Goal: Information Seeking & Learning: Learn about a topic

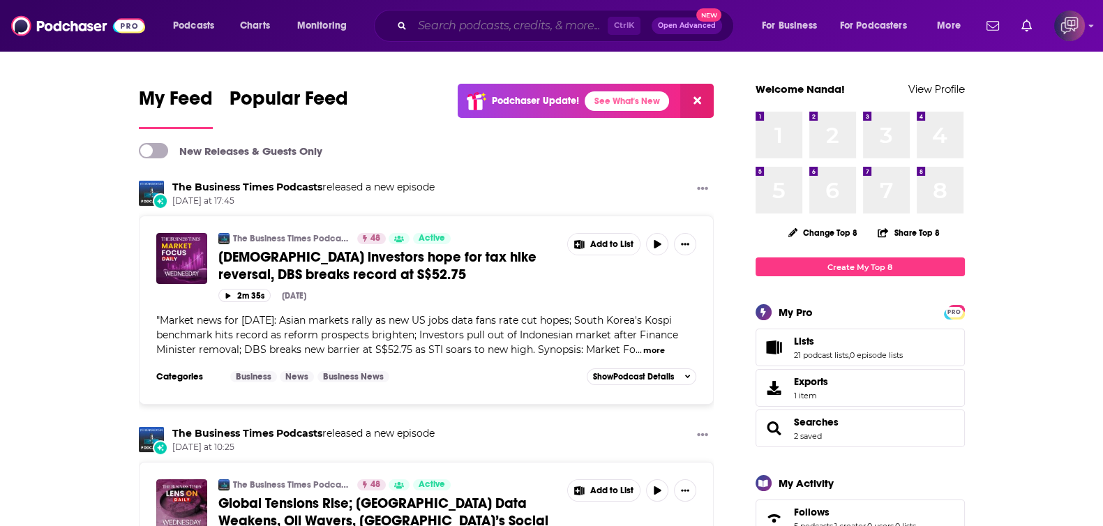
click at [564, 19] on input "Search podcasts, credits, & more..." at bounding box center [509, 26] width 195 height 22
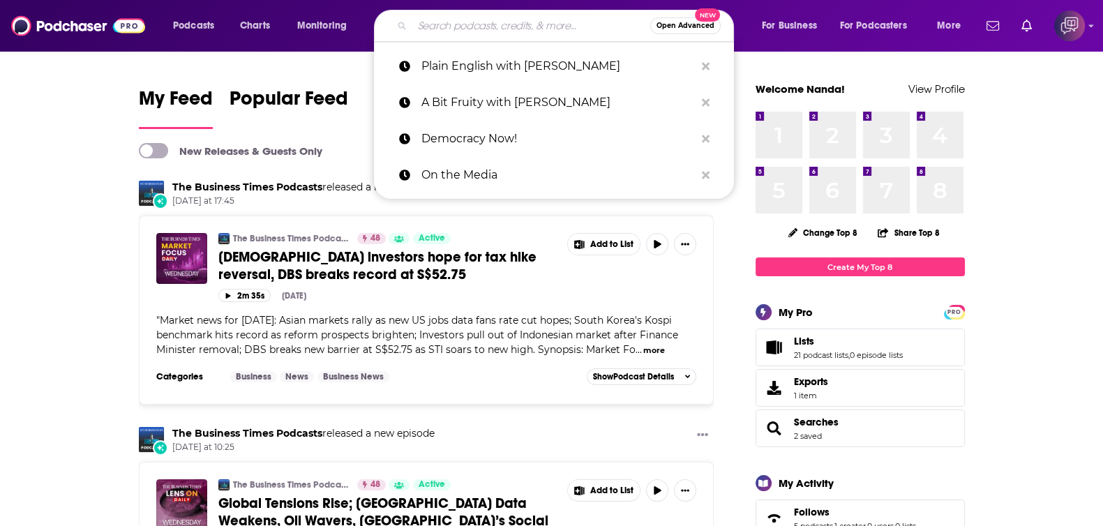
paste input "B2B Sales Trends"
type input "B2B Sales Trends"
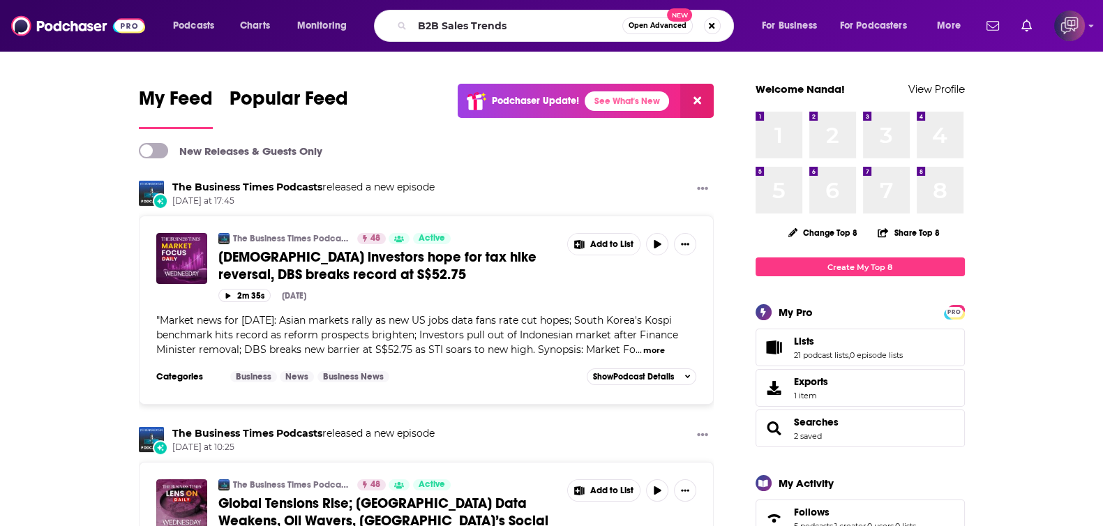
click at [674, 29] on span "Open Advanced" at bounding box center [657, 25] width 58 height 7
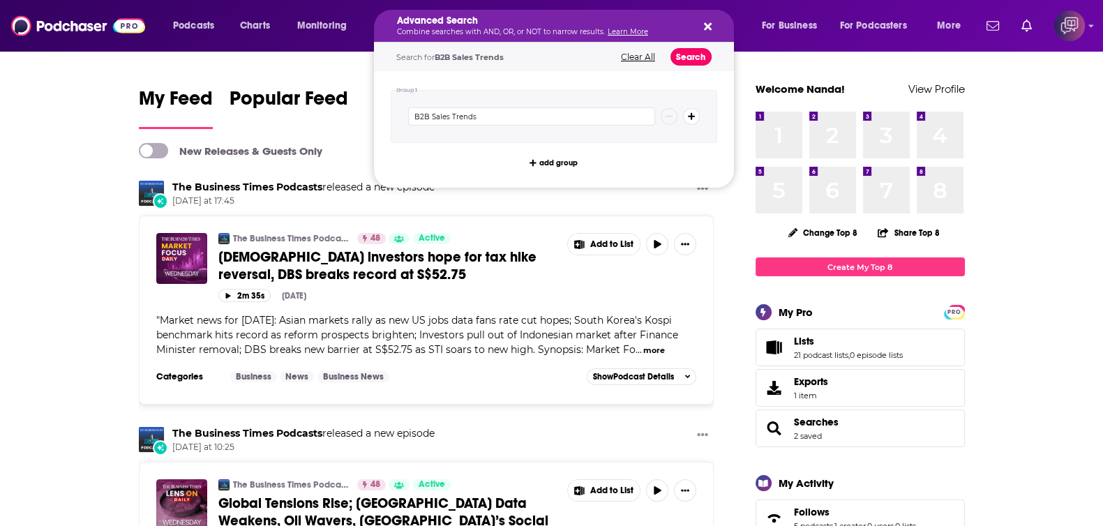
click at [705, 59] on button "Search" at bounding box center [690, 56] width 41 height 17
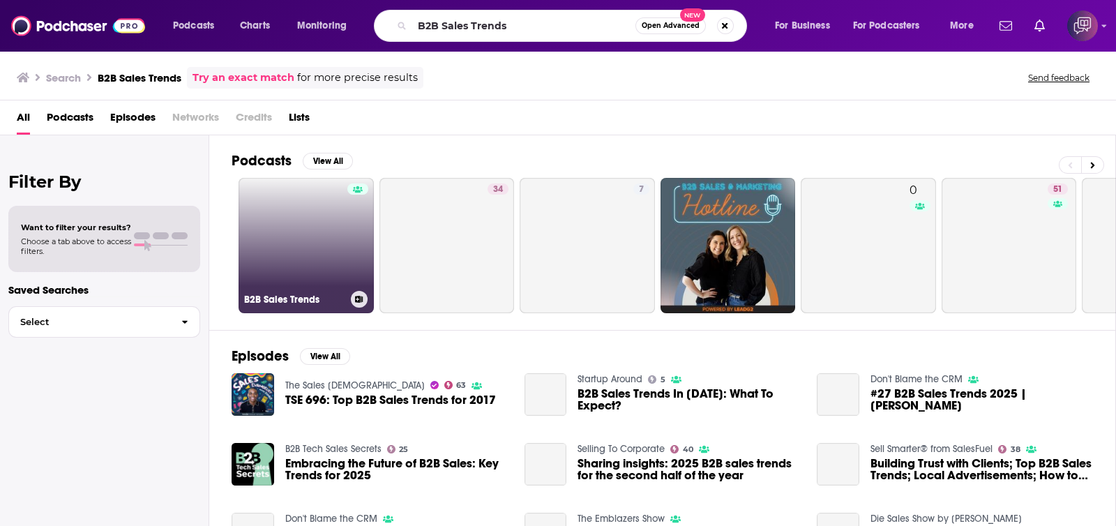
click at [278, 232] on link "B2B Sales Trends" at bounding box center [306, 245] width 135 height 135
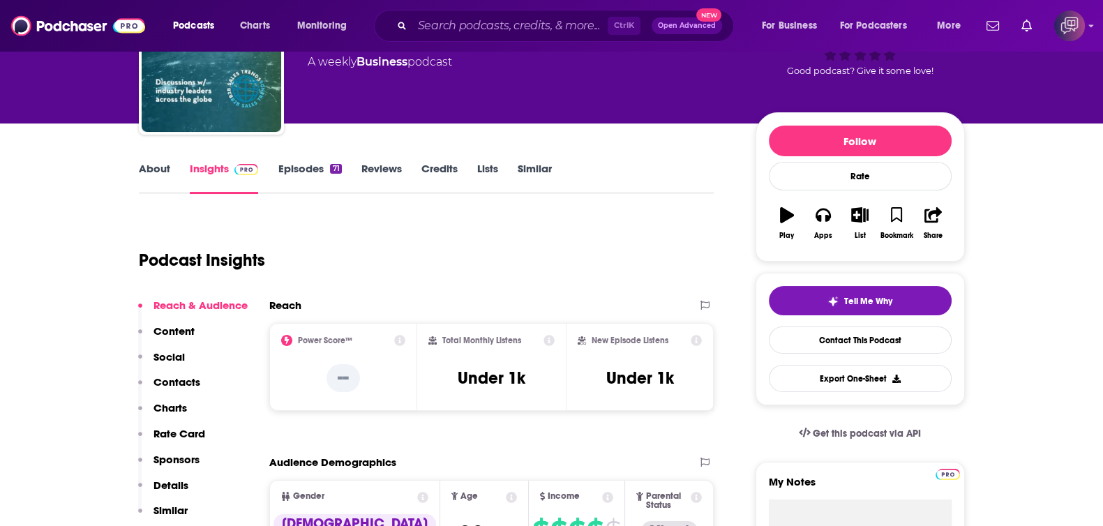
scroll to position [262, 0]
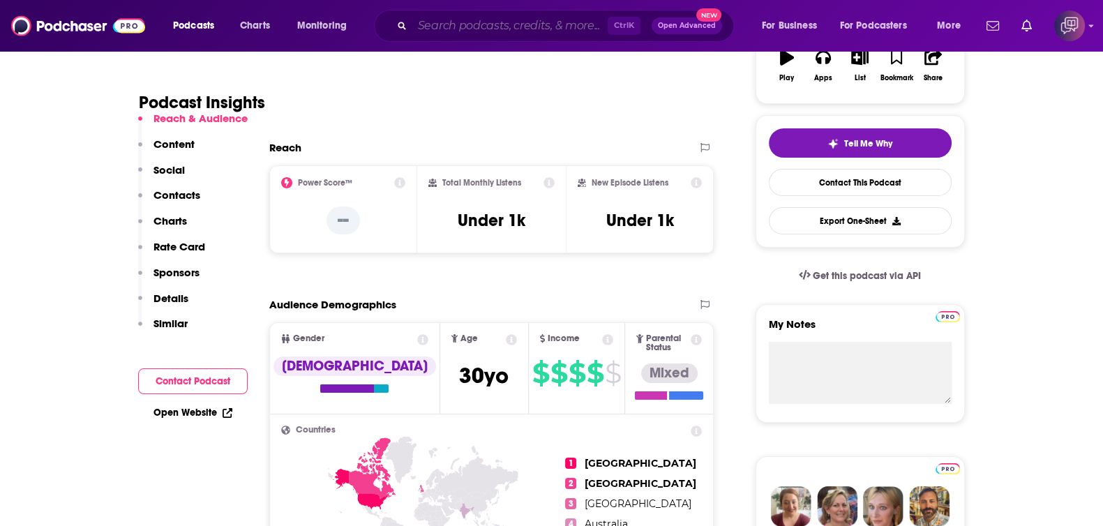
click at [520, 22] on input "Search podcasts, credits, & more..." at bounding box center [509, 26] width 195 height 22
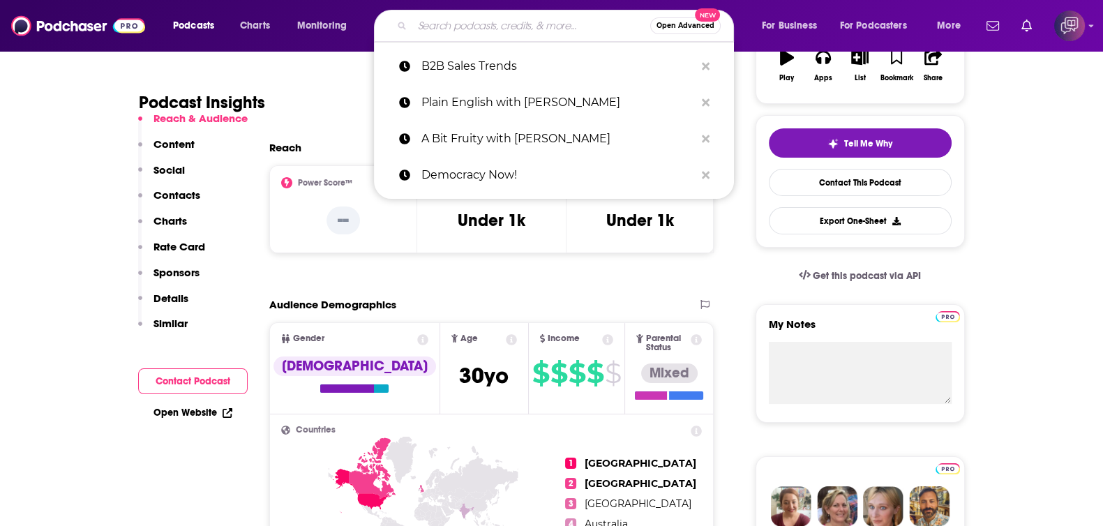
paste input "From Betrayal to Breakthrough"
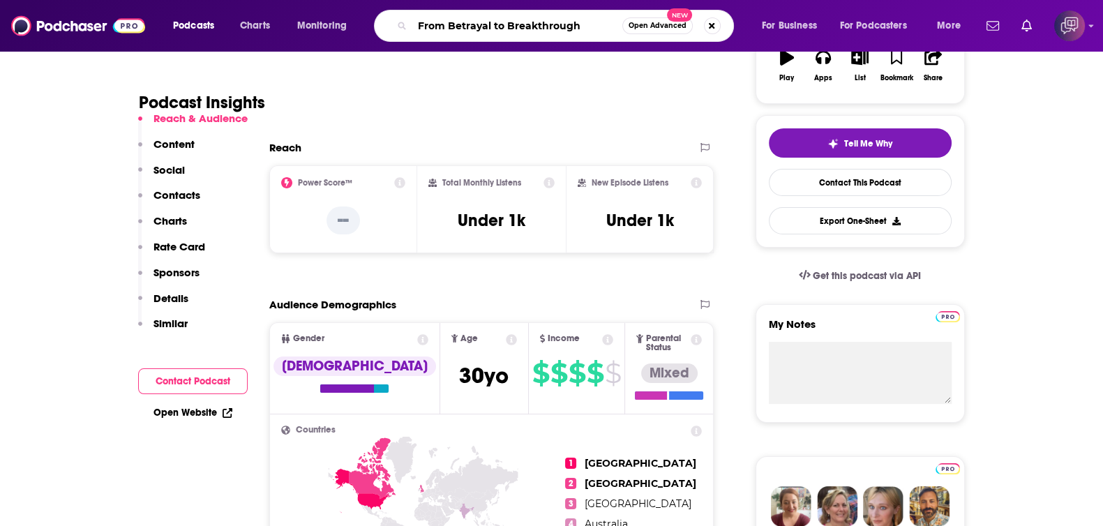
type input "From Betrayal to Breakthrough"
click at [660, 28] on span "Open Advanced" at bounding box center [657, 25] width 58 height 7
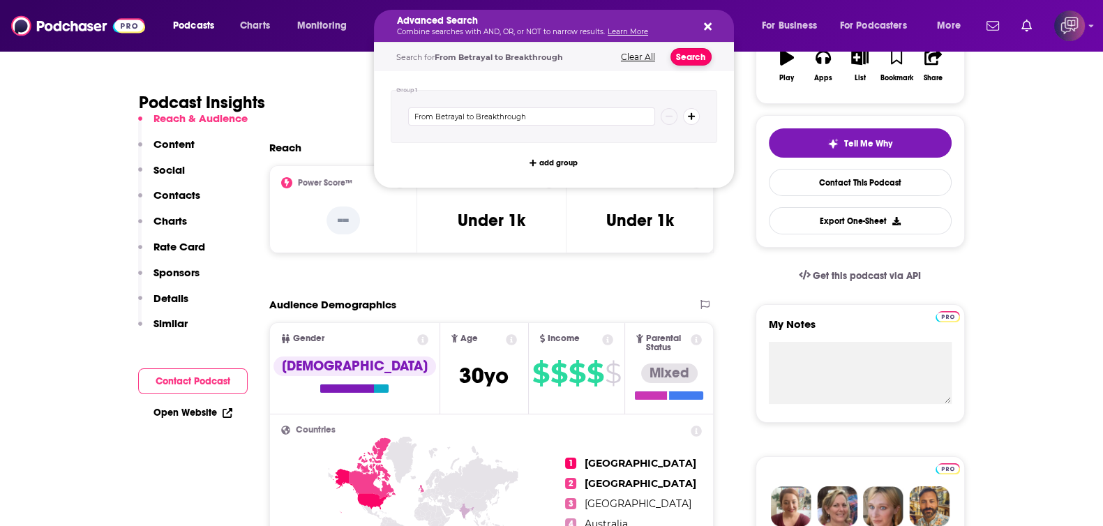
click at [693, 57] on button "Search" at bounding box center [690, 56] width 41 height 17
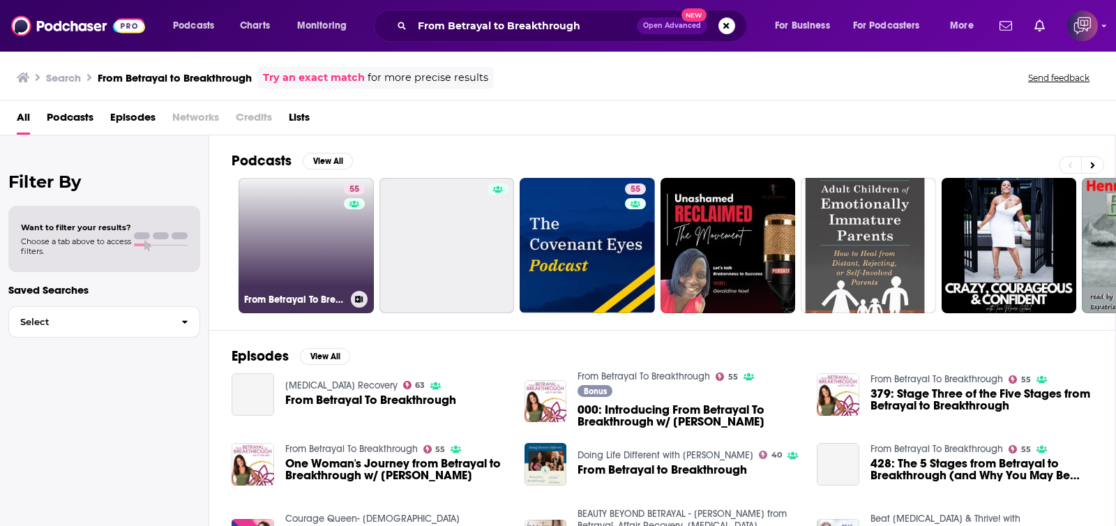
click at [305, 250] on link "55 From Betrayal To Breakthrough" at bounding box center [306, 245] width 135 height 135
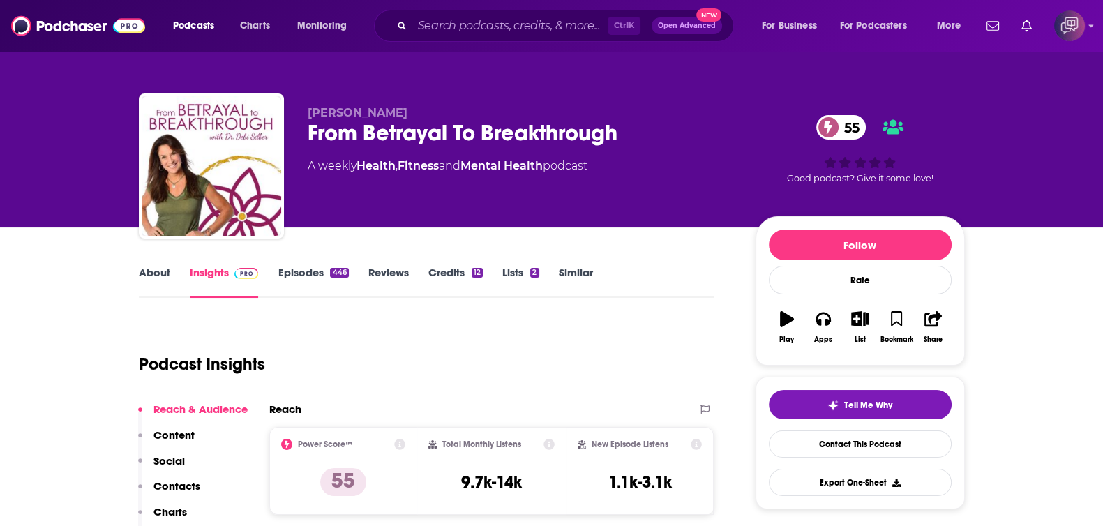
scroll to position [86, 0]
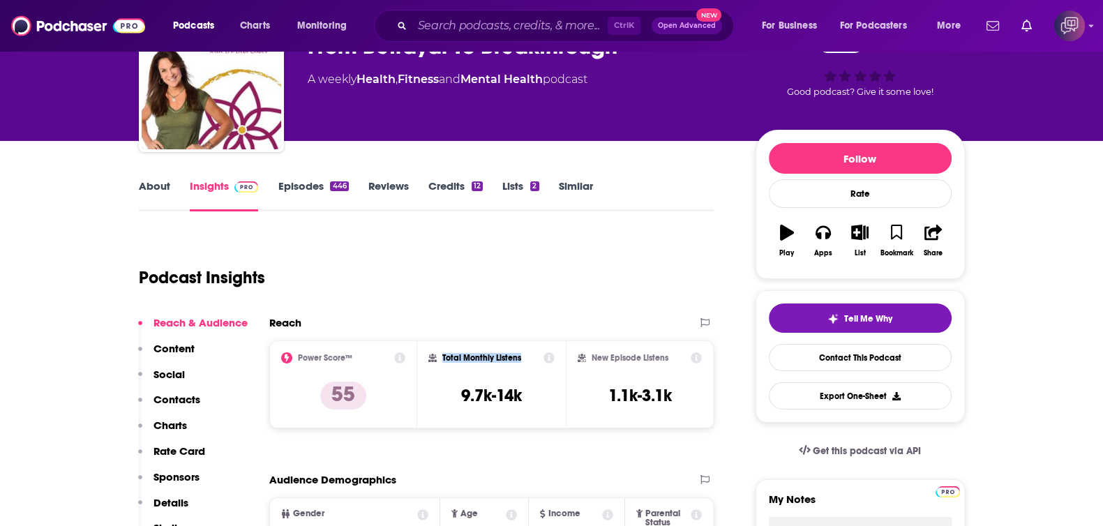
drag, startPoint x: 441, startPoint y: 355, endPoint x: 527, endPoint y: 361, distance: 86.7
click at [527, 361] on div "Total Monthly Listens 9.7k-14k" at bounding box center [491, 384] width 126 height 64
copy h2 "Total Monthly Listens"
drag, startPoint x: 506, startPoint y: 394, endPoint x: 522, endPoint y: 395, distance: 16.8
click at [522, 395] on div "Total Monthly Listens 9.7k-14k" at bounding box center [491, 384] width 126 height 64
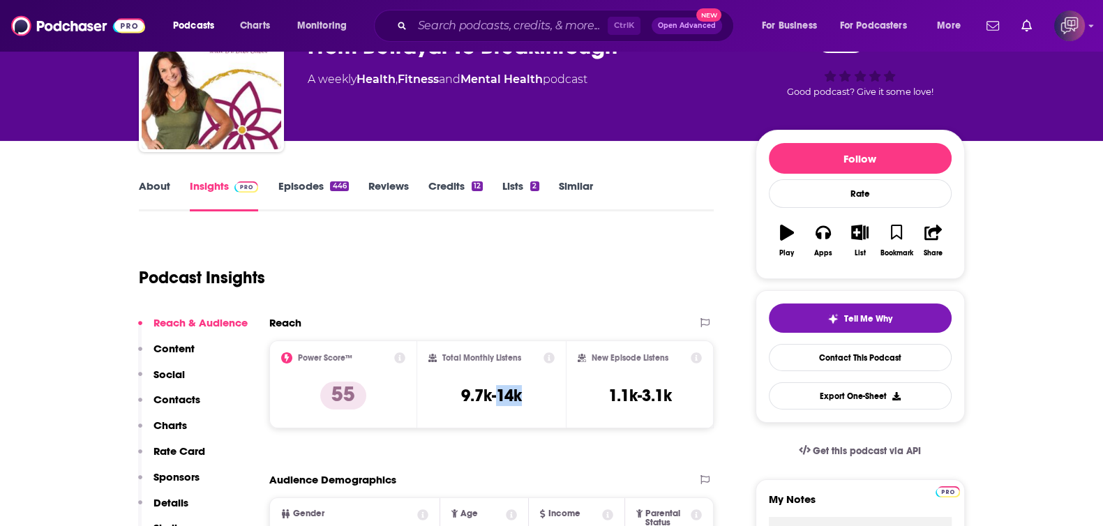
copy h3 "14k"
drag, startPoint x: 589, startPoint y: 354, endPoint x: 672, endPoint y: 360, distance: 82.5
click at [672, 360] on div "New Episode Listens" at bounding box center [640, 357] width 125 height 11
copy h2 "New Episode Listens"
drag, startPoint x: 642, startPoint y: 395, endPoint x: 683, endPoint y: 398, distance: 40.6
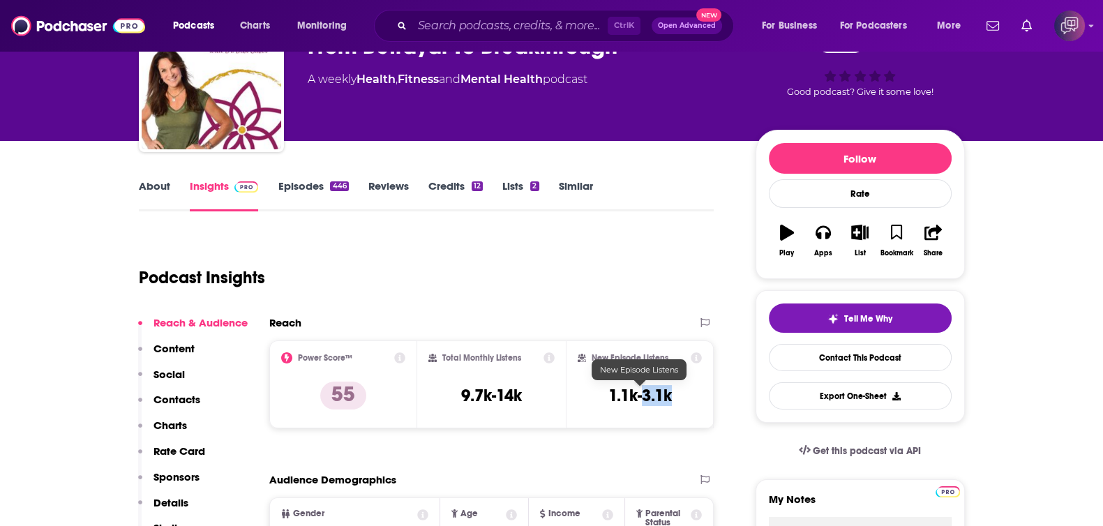
click at [683, 396] on div "New Episode Listens 1.1k-3.1k" at bounding box center [640, 384] width 125 height 64
copy h3 "3.1k"
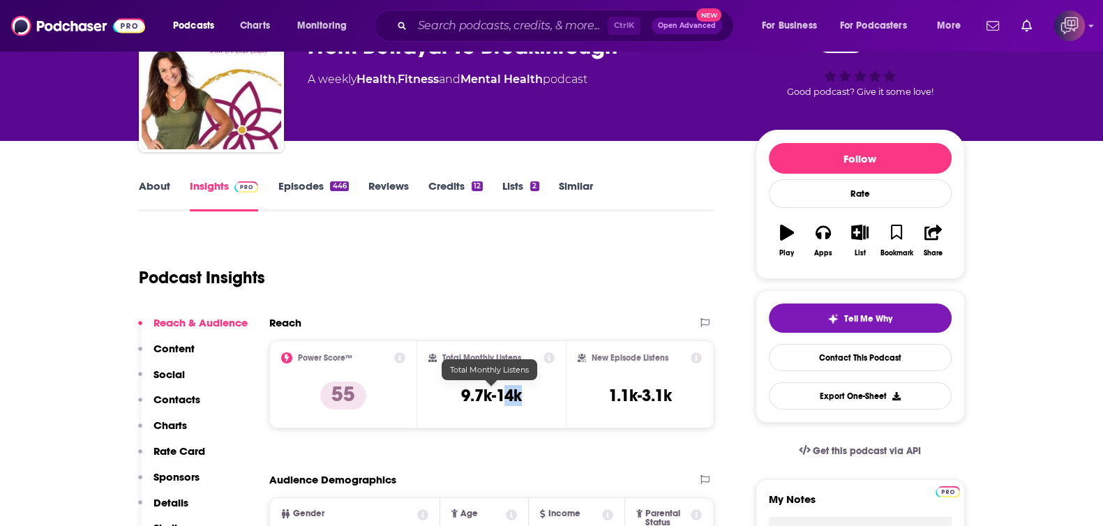
drag, startPoint x: 501, startPoint y: 392, endPoint x: 520, endPoint y: 393, distance: 18.9
click at [520, 393] on h3 "9.7k-14k" at bounding box center [491, 395] width 61 height 21
click at [520, 394] on h3 "9.7k-14k" at bounding box center [491, 395] width 61 height 21
drag, startPoint x: 525, startPoint y: 397, endPoint x: 469, endPoint y: 166, distance: 237.5
click at [499, 395] on div "Total Monthly Listens 9.7k-14k" at bounding box center [491, 384] width 126 height 64
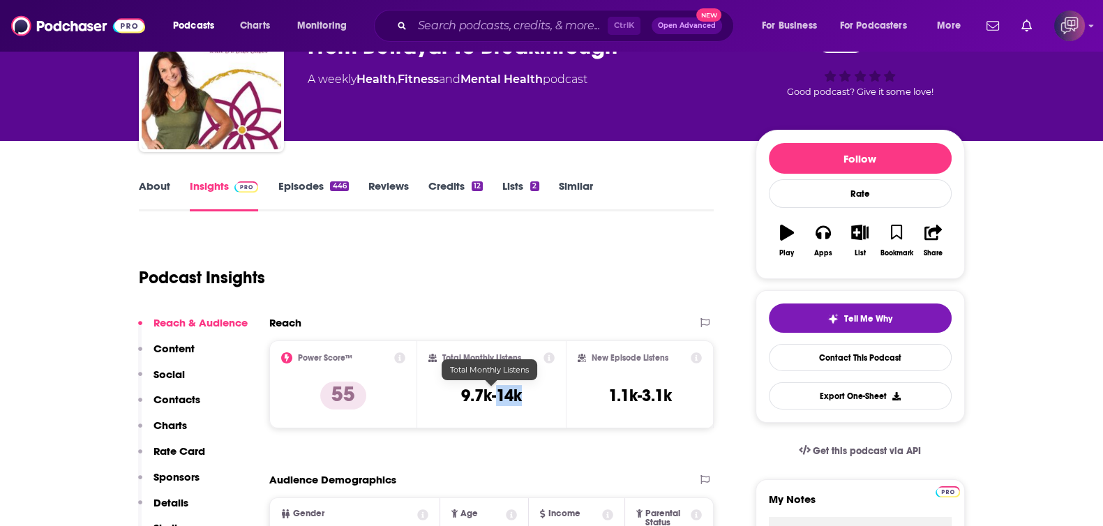
copy h3 "14k"
drag, startPoint x: 642, startPoint y: 391, endPoint x: 681, endPoint y: 392, distance: 39.8
click at [681, 392] on div "New Episode Listens 1.1k-3.1k" at bounding box center [640, 384] width 125 height 64
copy h3 "3.1k"
drag, startPoint x: 464, startPoint y: 354, endPoint x: 534, endPoint y: 357, distance: 70.5
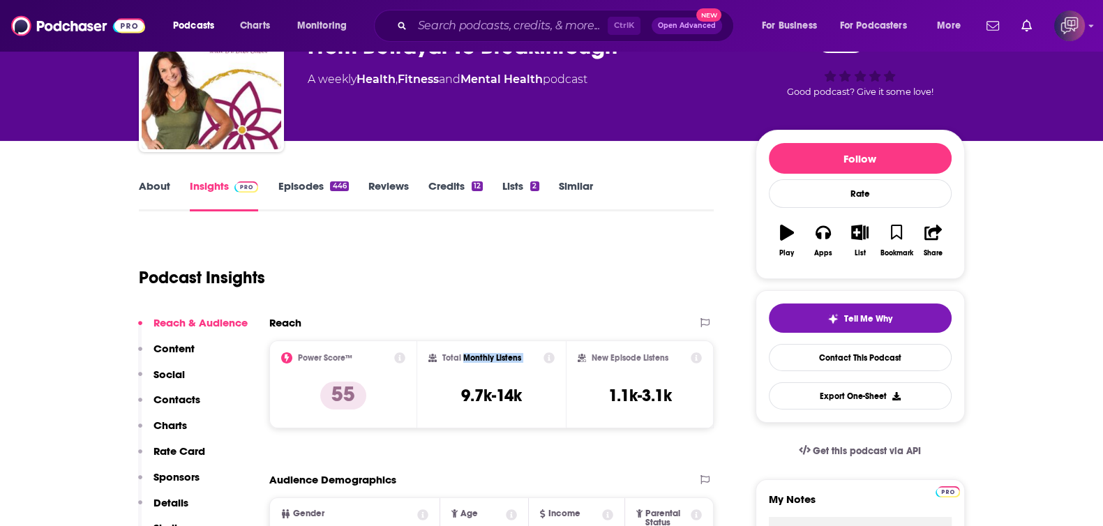
click at [534, 357] on div "Total Monthly Listens" at bounding box center [491, 357] width 126 height 11
copy div "Monthly Listens"
drag, startPoint x: 594, startPoint y: 355, endPoint x: 443, endPoint y: 38, distance: 351.6
click at [673, 356] on div "New Episode Listens" at bounding box center [640, 357] width 125 height 11
copy h2 "New Episode Listens"
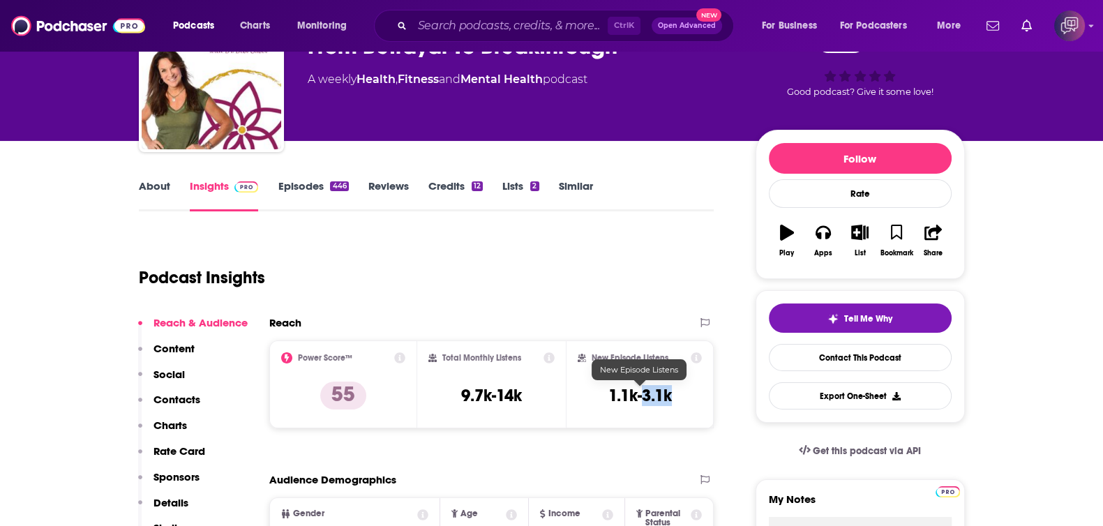
drag, startPoint x: 641, startPoint y: 392, endPoint x: 674, endPoint y: 393, distance: 32.8
click at [674, 393] on div "New Episode Listens 1.1k-3.1k" at bounding box center [640, 384] width 125 height 64
copy h3 "3.1k"
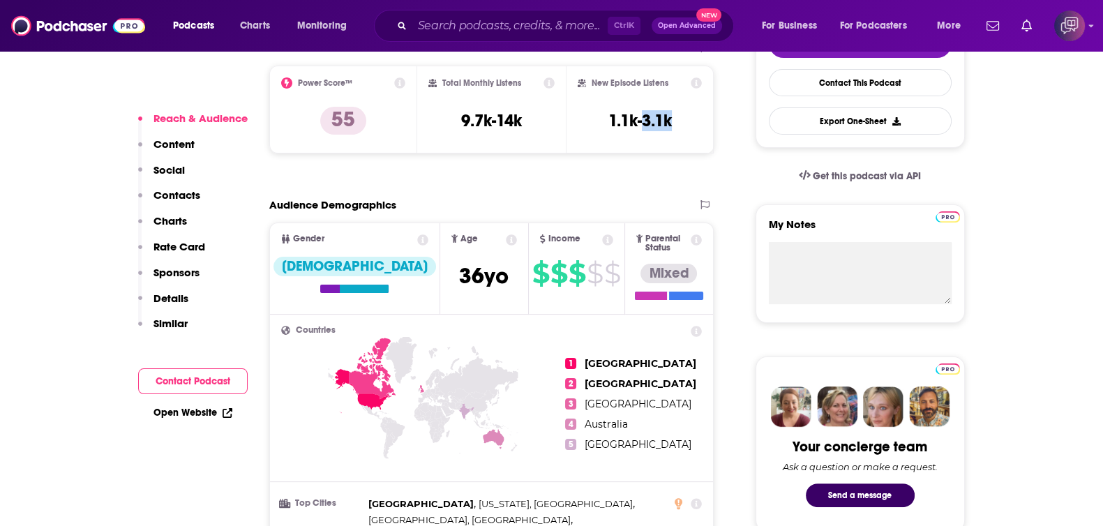
scroll to position [785, 0]
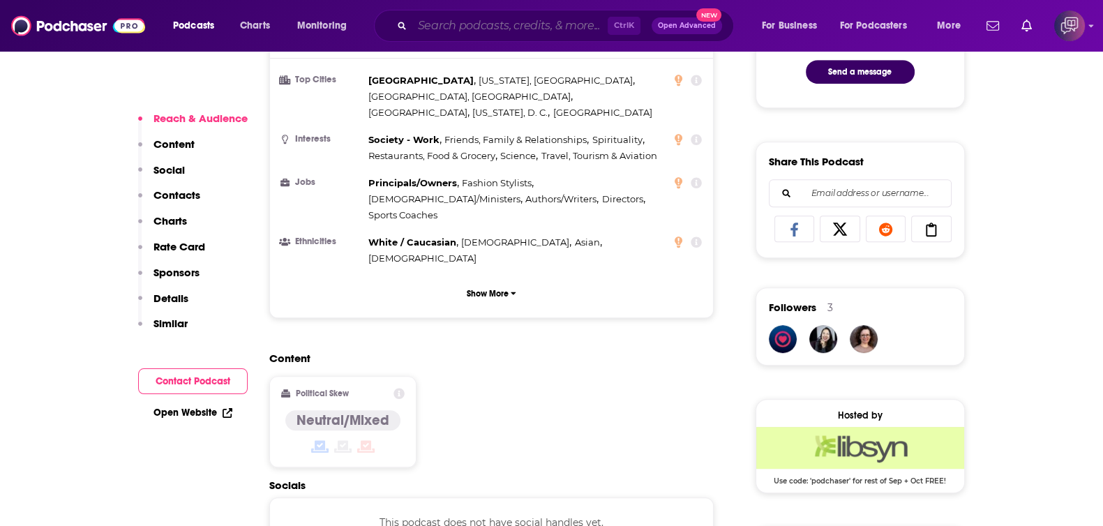
click at [460, 29] on input "Search podcasts, credits, & more..." at bounding box center [509, 26] width 195 height 22
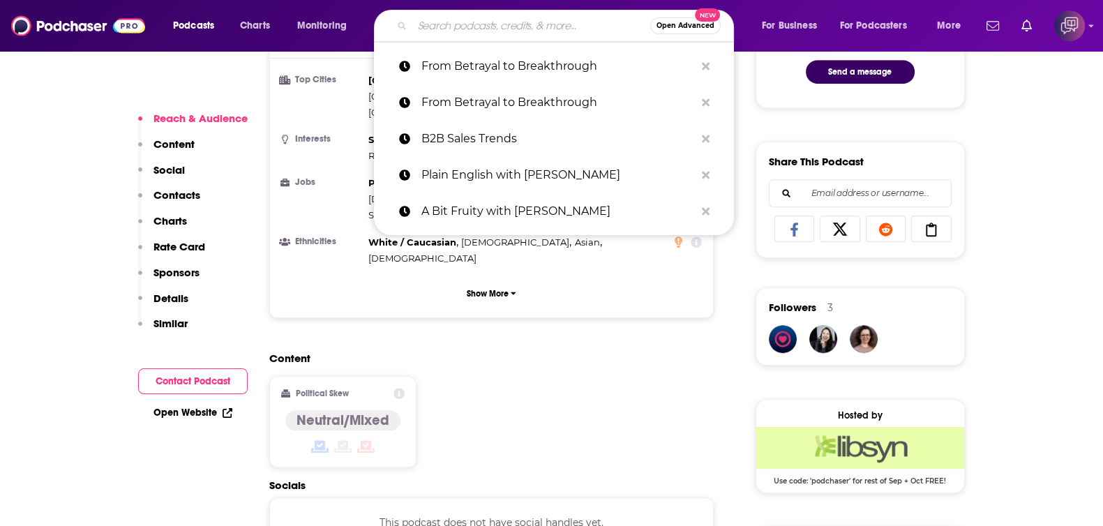
paste input "The Suburban Women Problem"
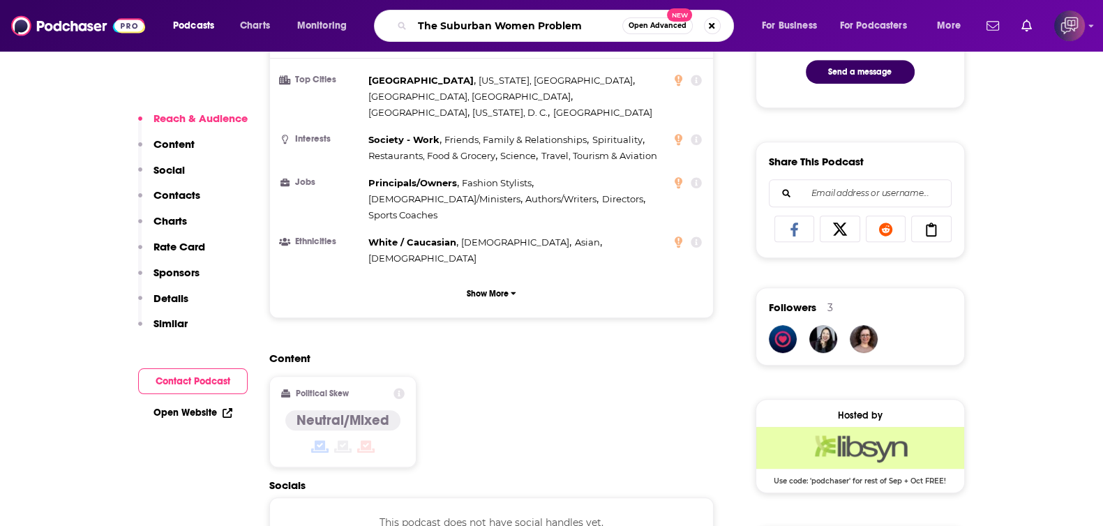
type input "The Suburban Women Problem"
click at [656, 26] on span "Open Advanced" at bounding box center [657, 25] width 58 height 7
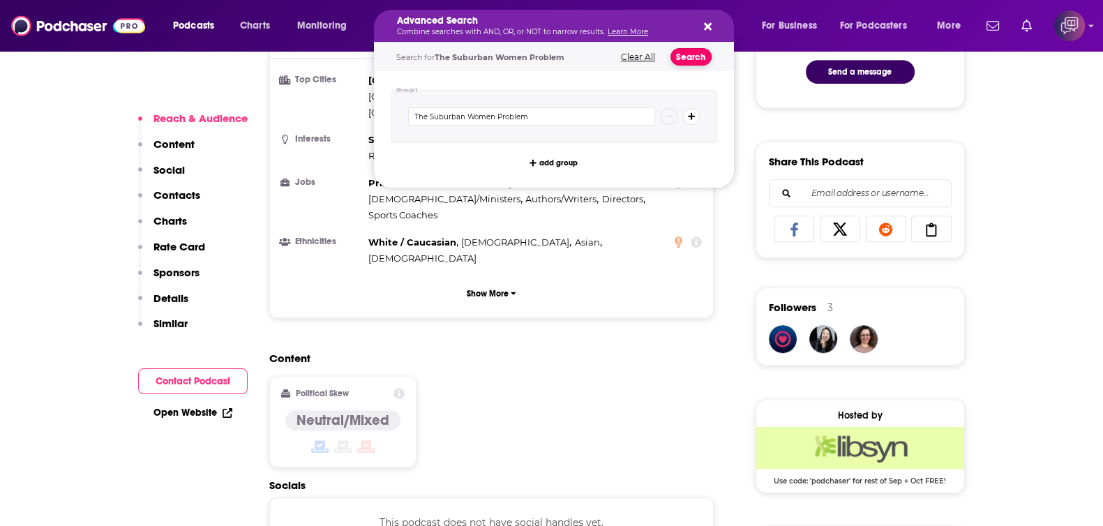
click at [692, 56] on button "Search" at bounding box center [690, 56] width 41 height 17
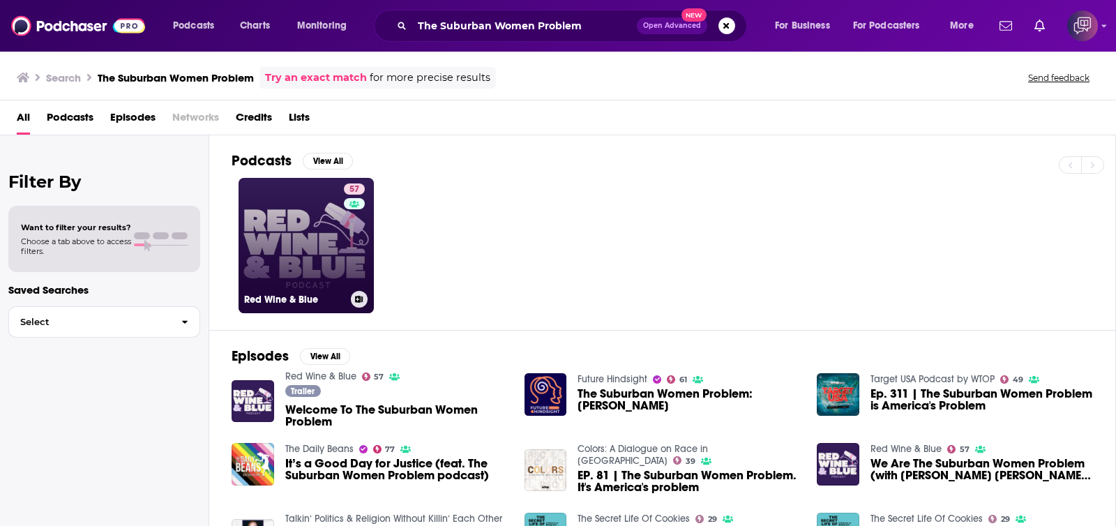
click at [315, 245] on link "57 Red Wine & Blue" at bounding box center [306, 245] width 135 height 135
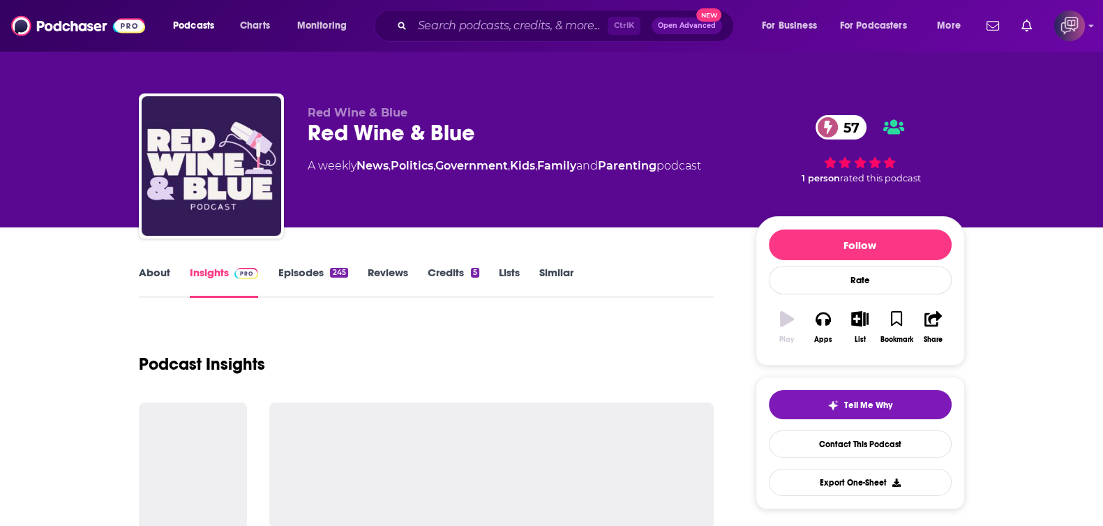
click at [158, 273] on link "About" at bounding box center [154, 282] width 31 height 32
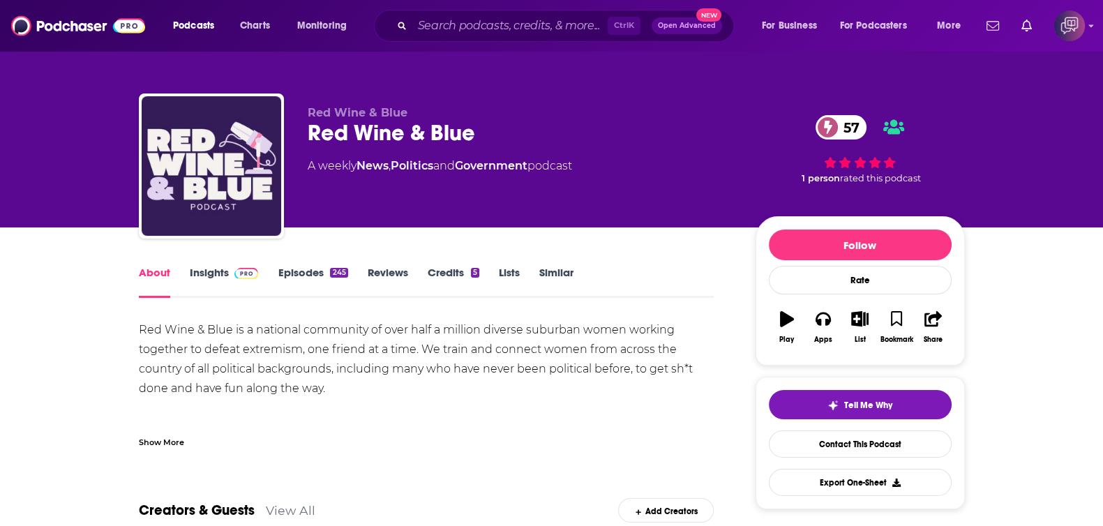
click at [220, 271] on link "Insights" at bounding box center [224, 282] width 69 height 32
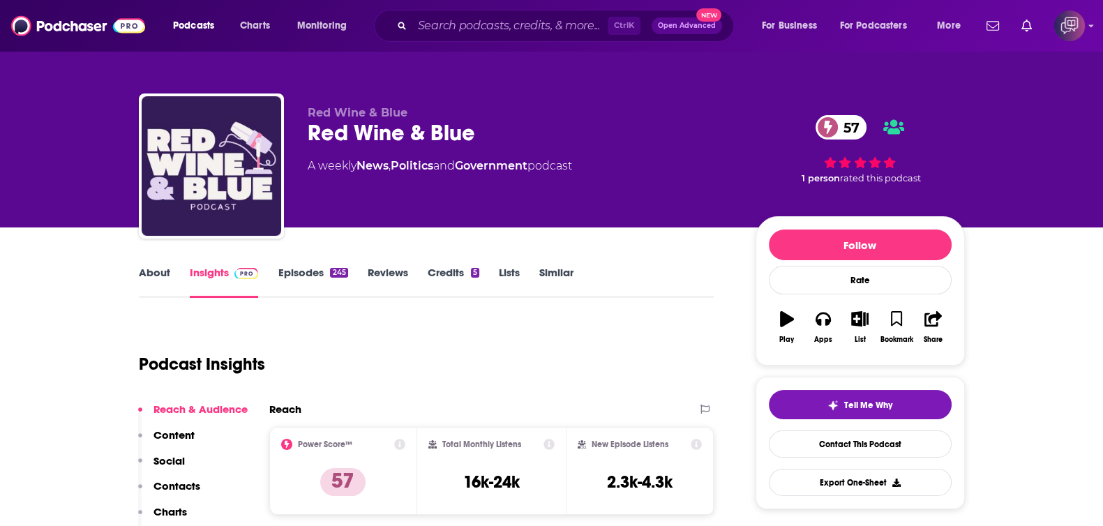
click at [153, 286] on link "About" at bounding box center [154, 282] width 31 height 32
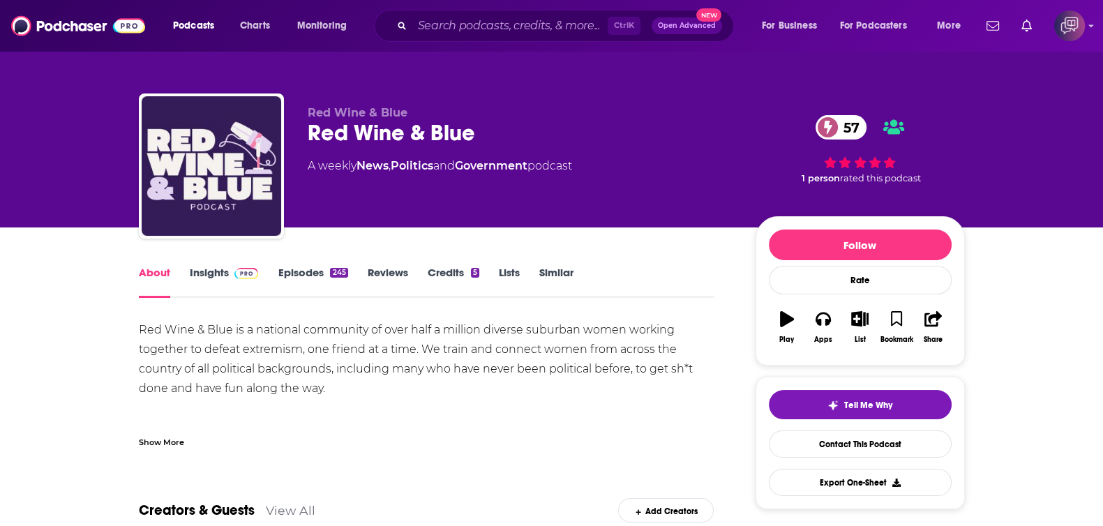
click at [230, 273] on span at bounding box center [244, 272] width 30 height 13
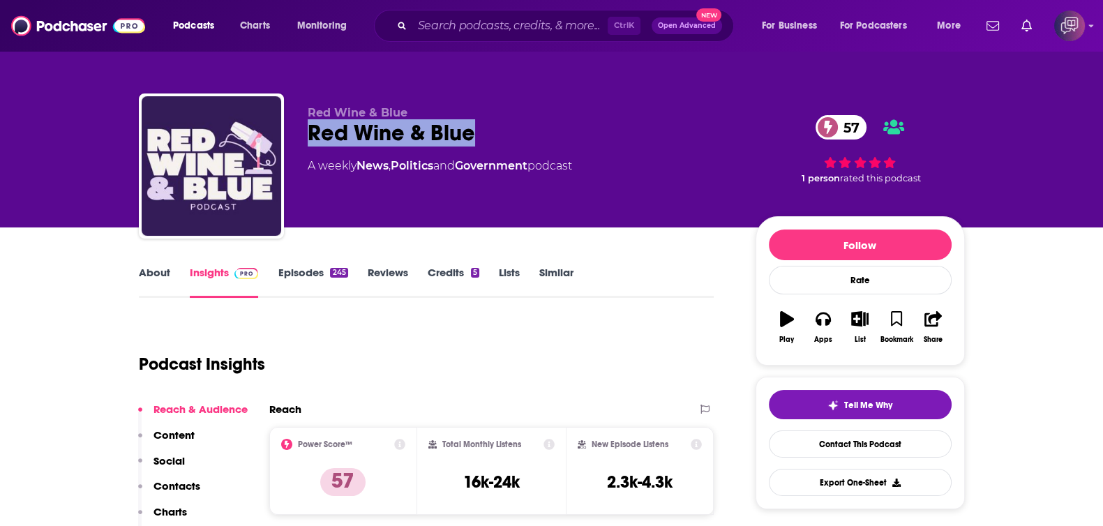
drag, startPoint x: 307, startPoint y: 137, endPoint x: 495, endPoint y: 146, distance: 187.8
click at [495, 146] on div "Red Wine & Blue 57" at bounding box center [520, 132] width 425 height 27
copy h2 "Red Wine & Blue"
click at [530, 22] on input "Search podcasts, credits, & more..." at bounding box center [509, 26] width 195 height 22
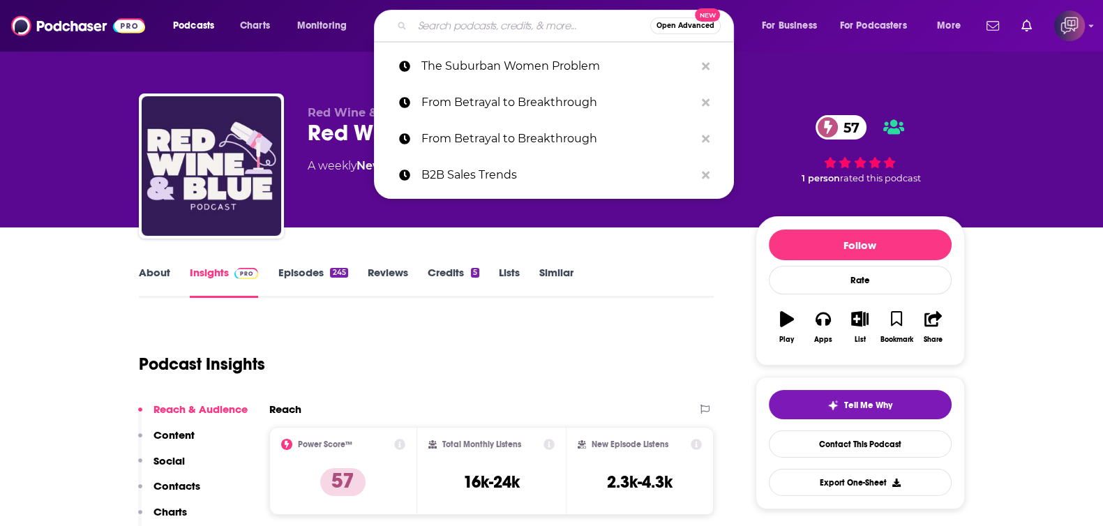
paste input "Pocket Sized Pep Talks"
type input "Pocket Sized Pep Talks"
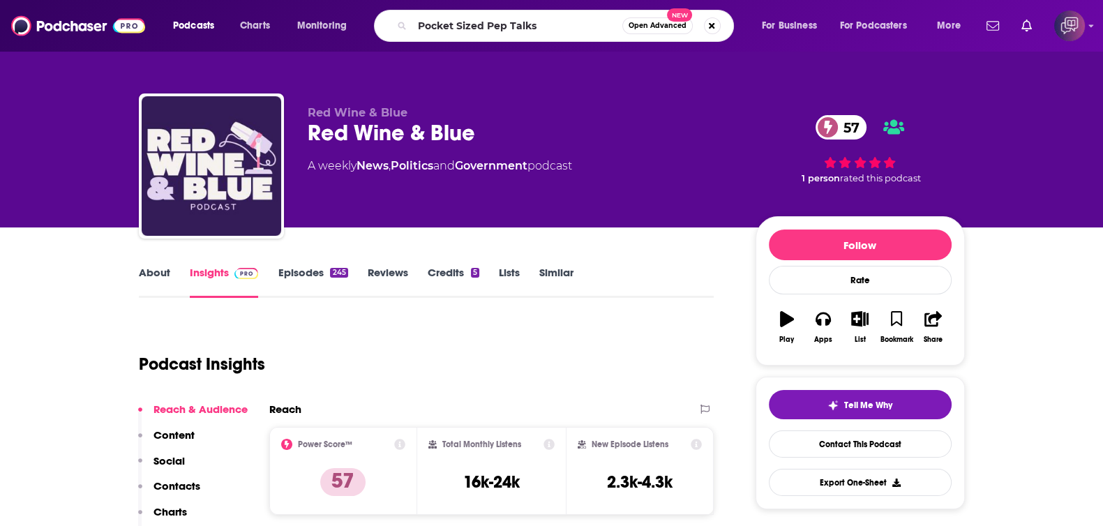
click at [665, 29] on span "Open Advanced" at bounding box center [657, 25] width 58 height 7
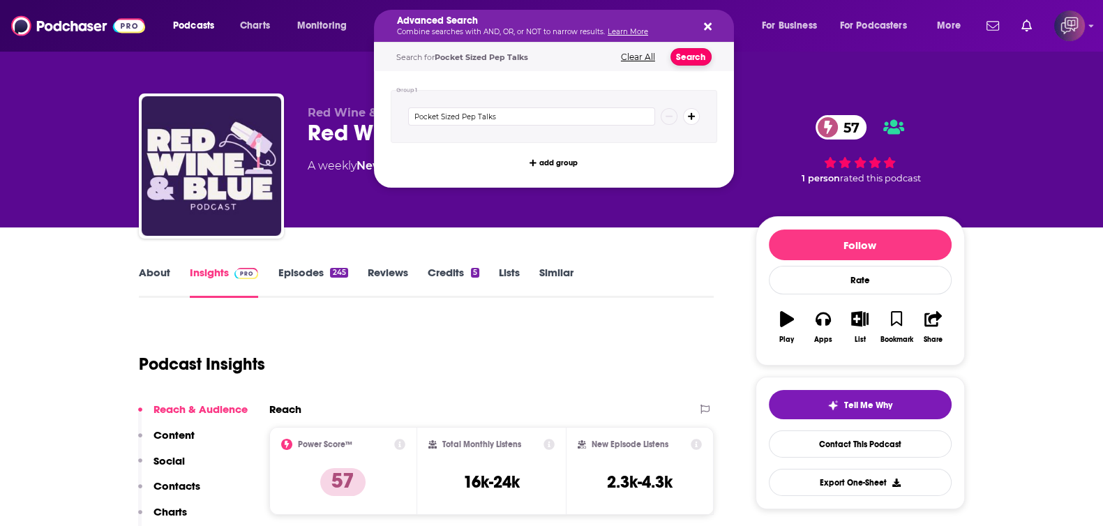
click at [692, 55] on button "Search" at bounding box center [690, 56] width 41 height 17
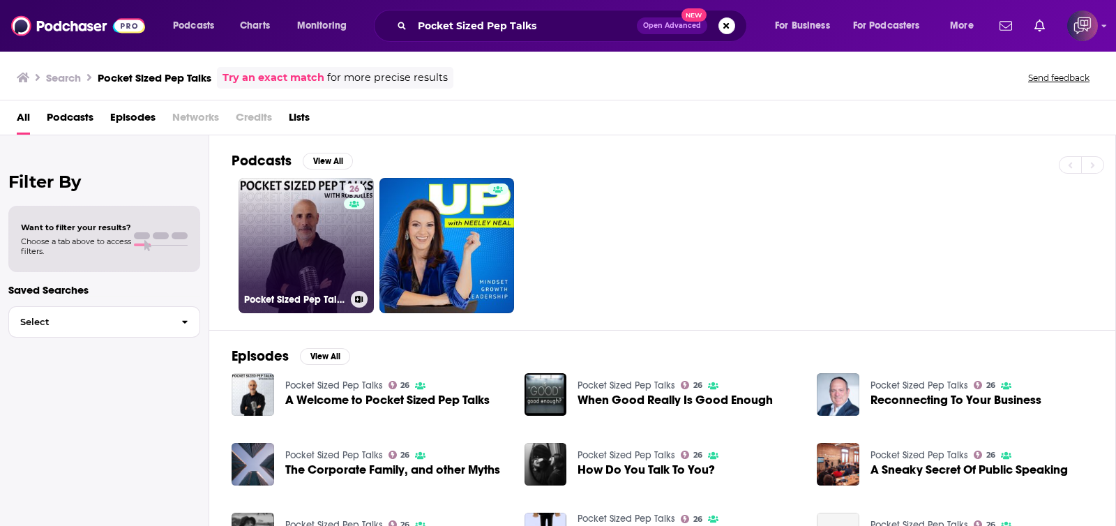
click at [286, 235] on link "26 Pocket Sized Pep Talks" at bounding box center [306, 245] width 135 height 135
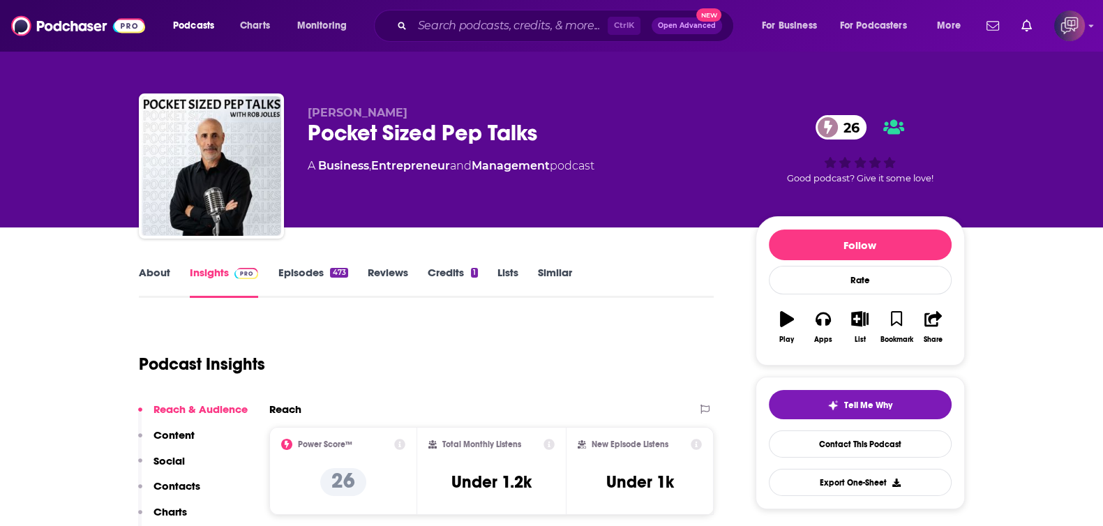
click at [150, 275] on link "About" at bounding box center [154, 282] width 31 height 32
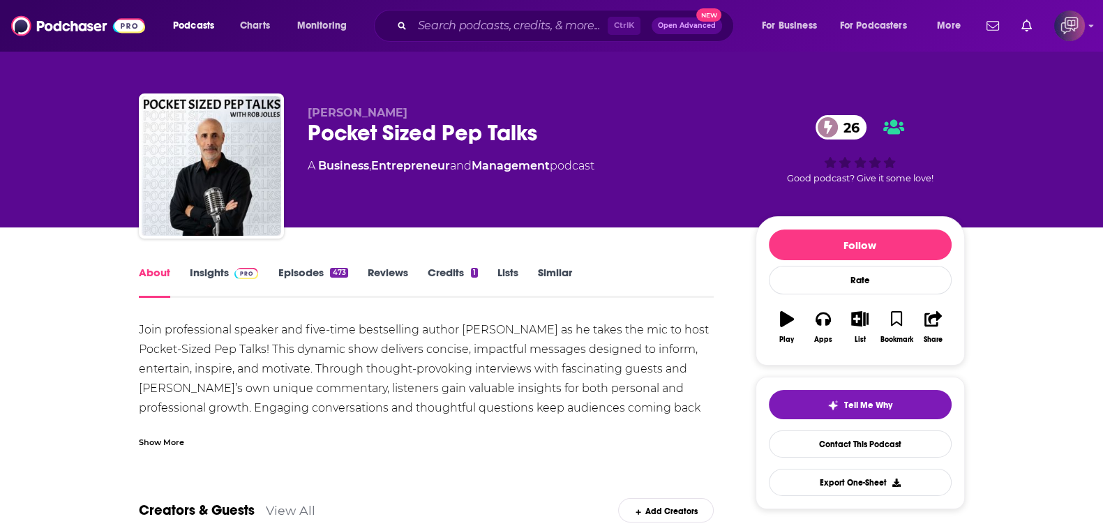
click at [197, 271] on link "Insights" at bounding box center [224, 282] width 69 height 32
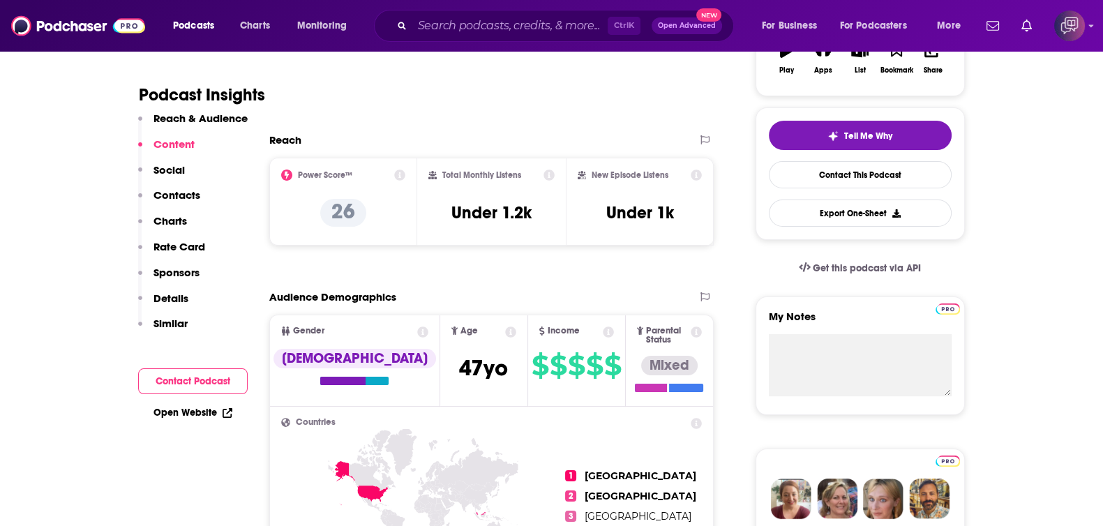
scroll to position [262, 0]
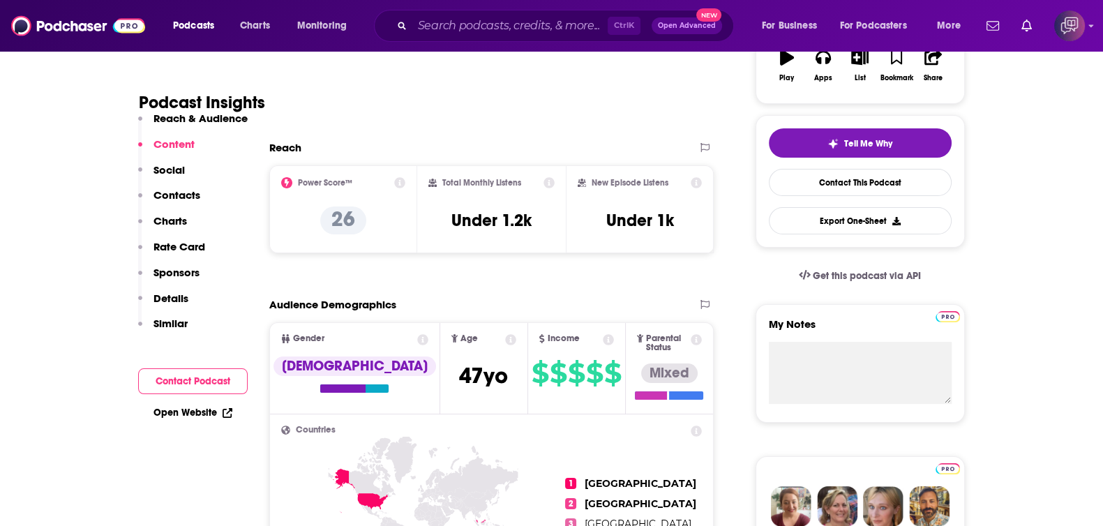
click at [594, 144] on div "Reach" at bounding box center [477, 147] width 416 height 13
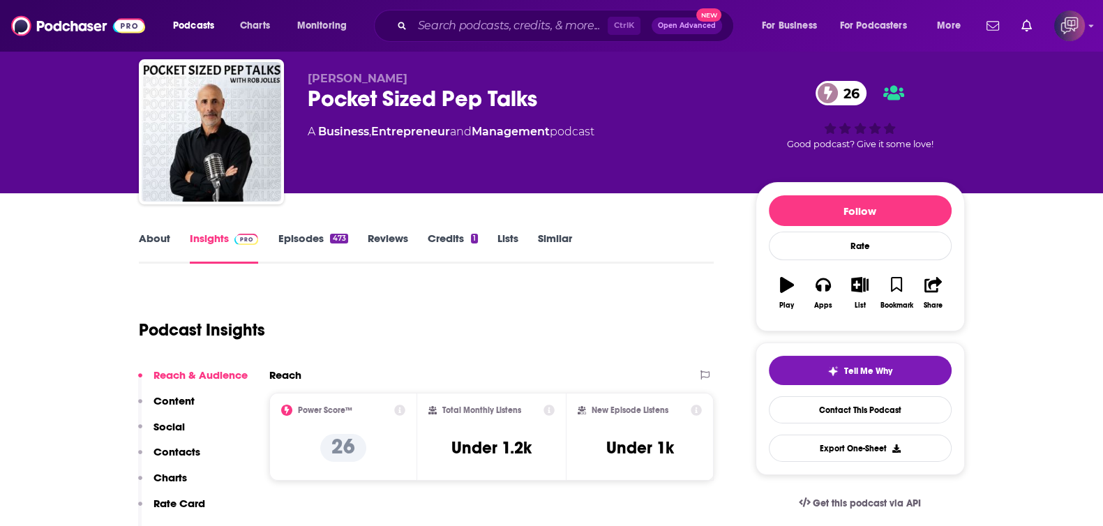
scroll to position [0, 0]
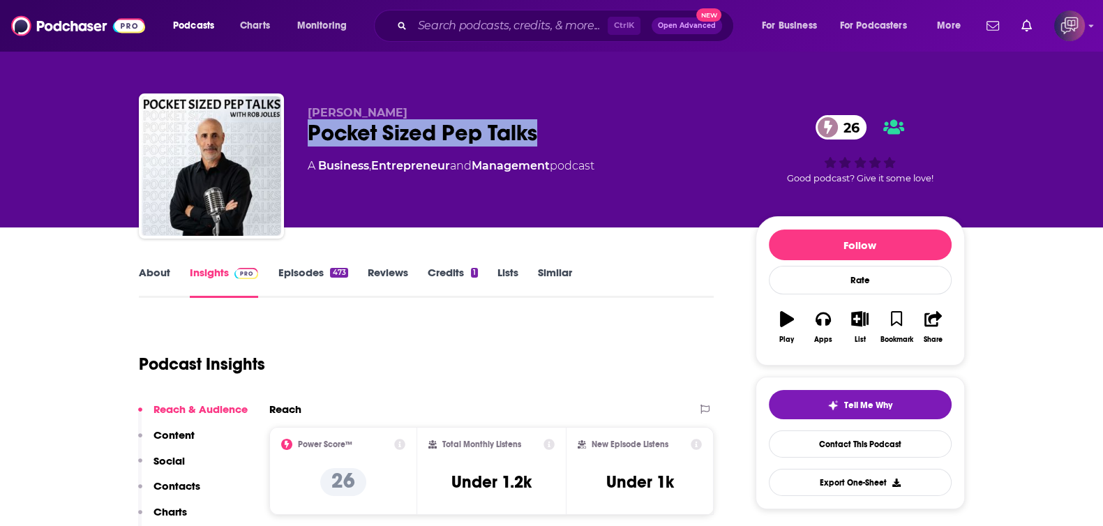
drag, startPoint x: 289, startPoint y: 130, endPoint x: 558, endPoint y: 138, distance: 268.6
click at [558, 138] on div "[PERSON_NAME] Pocket Sized Pep Talks 26 A Business , Entrepreneur and Managemen…" at bounding box center [552, 168] width 826 height 151
